Goal: Information Seeking & Learning: Learn about a topic

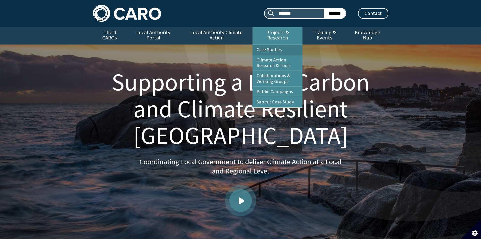
click at [268, 45] on link "Case Studies" at bounding box center [278, 50] width 50 height 10
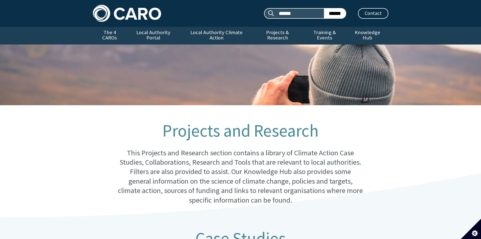
scroll to position [227, 0]
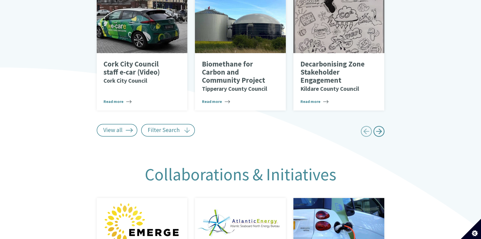
scroll to position [429, 0]
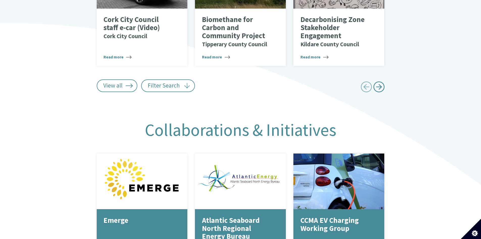
click at [382, 84] on span "Next page" at bounding box center [378, 86] width 11 height 11
type input "******"
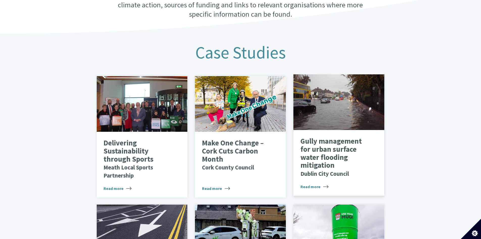
scroll to position [177, 0]
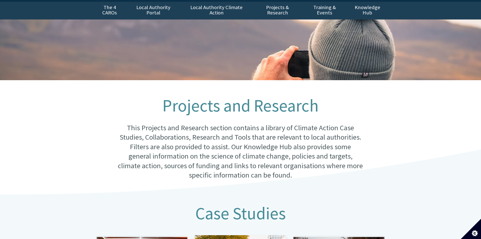
scroll to position [0, 0]
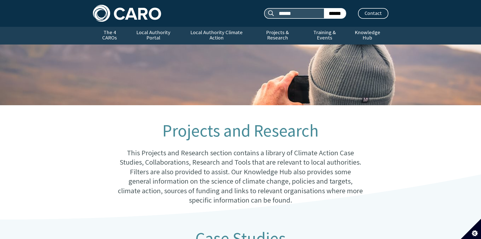
click at [351, 26] on div "Search site: ****** ****** Contact Menu" at bounding box center [240, 13] width 481 height 27
click at [363, 31] on link "Knowledge Hub" at bounding box center [367, 36] width 41 height 18
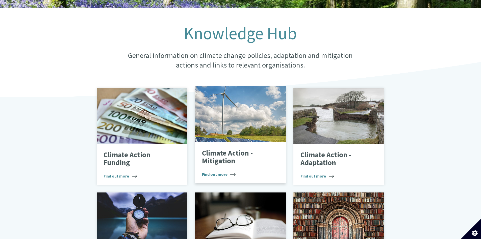
scroll to position [101, 0]
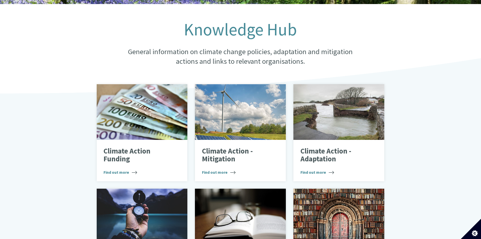
click at [75, 135] on div "Knowledge Hub General information on climate change policies, adaptation and mi…" at bounding box center [240, 172] width 481 height 336
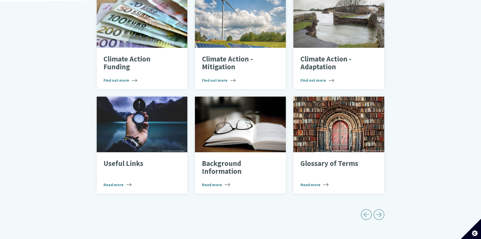
scroll to position [202, 0]
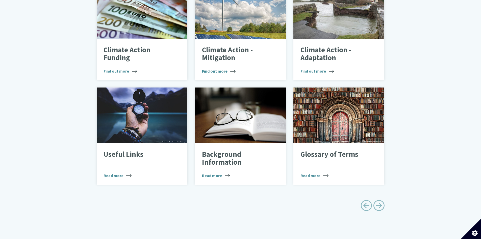
click at [429, 138] on div "Knowledge Hub General information on climate change policies, adaptation and mi…" at bounding box center [240, 71] width 481 height 336
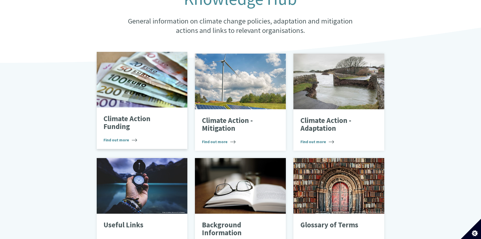
scroll to position [126, 0]
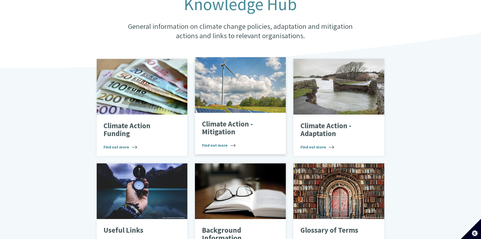
click at [230, 124] on p "Climate Action - Mitigation" at bounding box center [236, 128] width 69 height 16
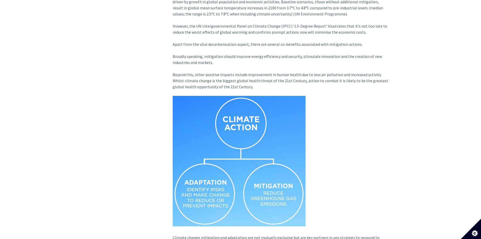
scroll to position [379, 0]
